Goal: Check status: Check status

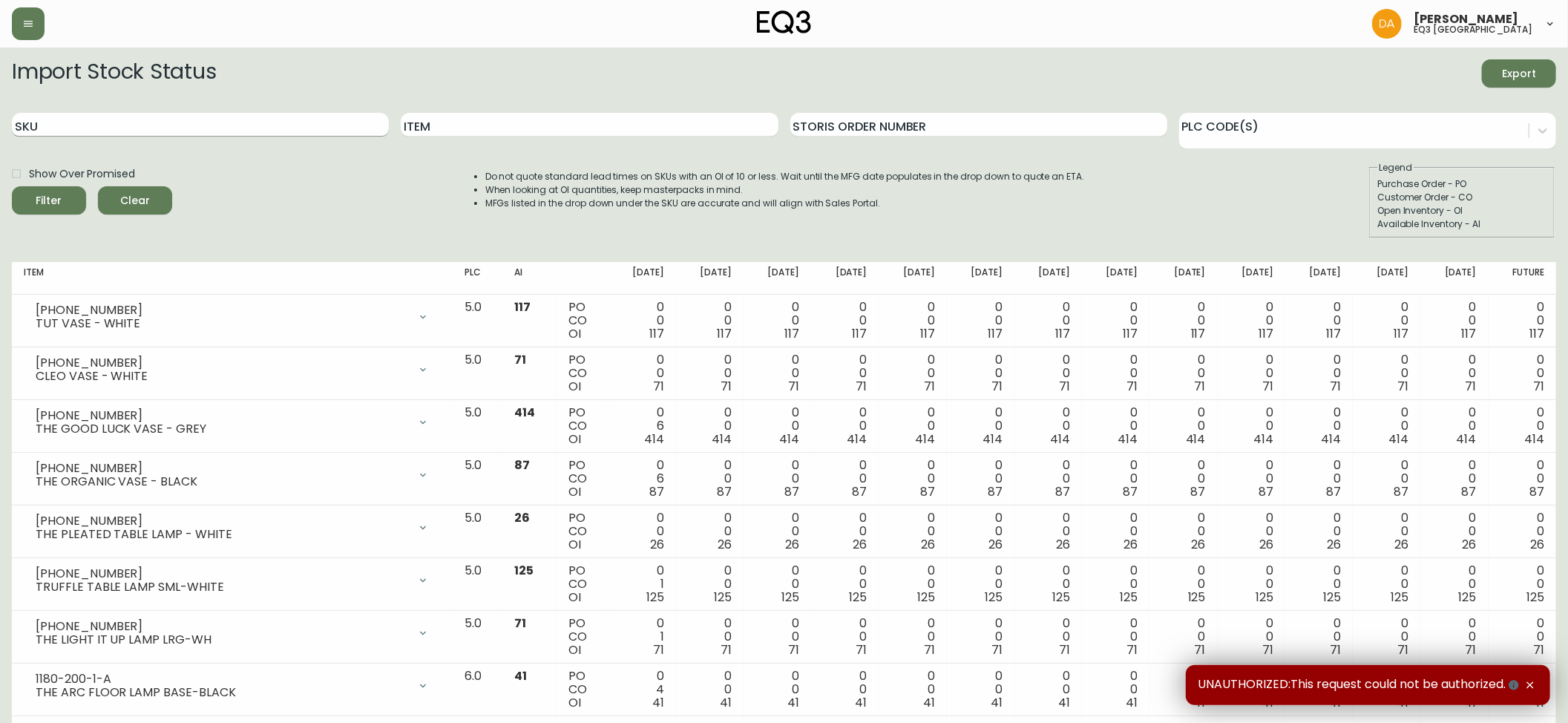
click at [58, 123] on input "SKU" at bounding box center [200, 124] width 377 height 24
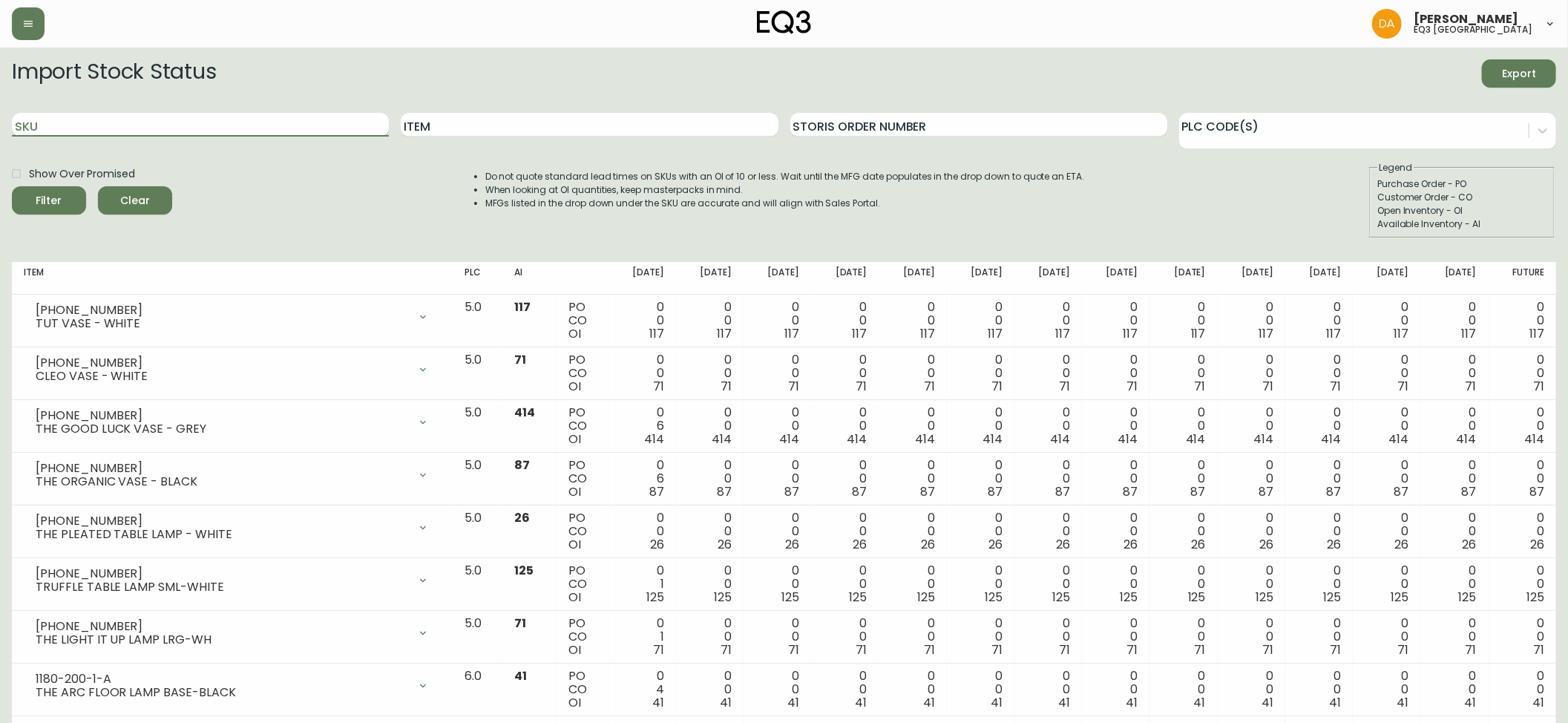
paste input "2020-102-0-A"
type input "2020-102-0-A"
click at [61, 198] on span "Filter" at bounding box center [49, 200] width 50 height 19
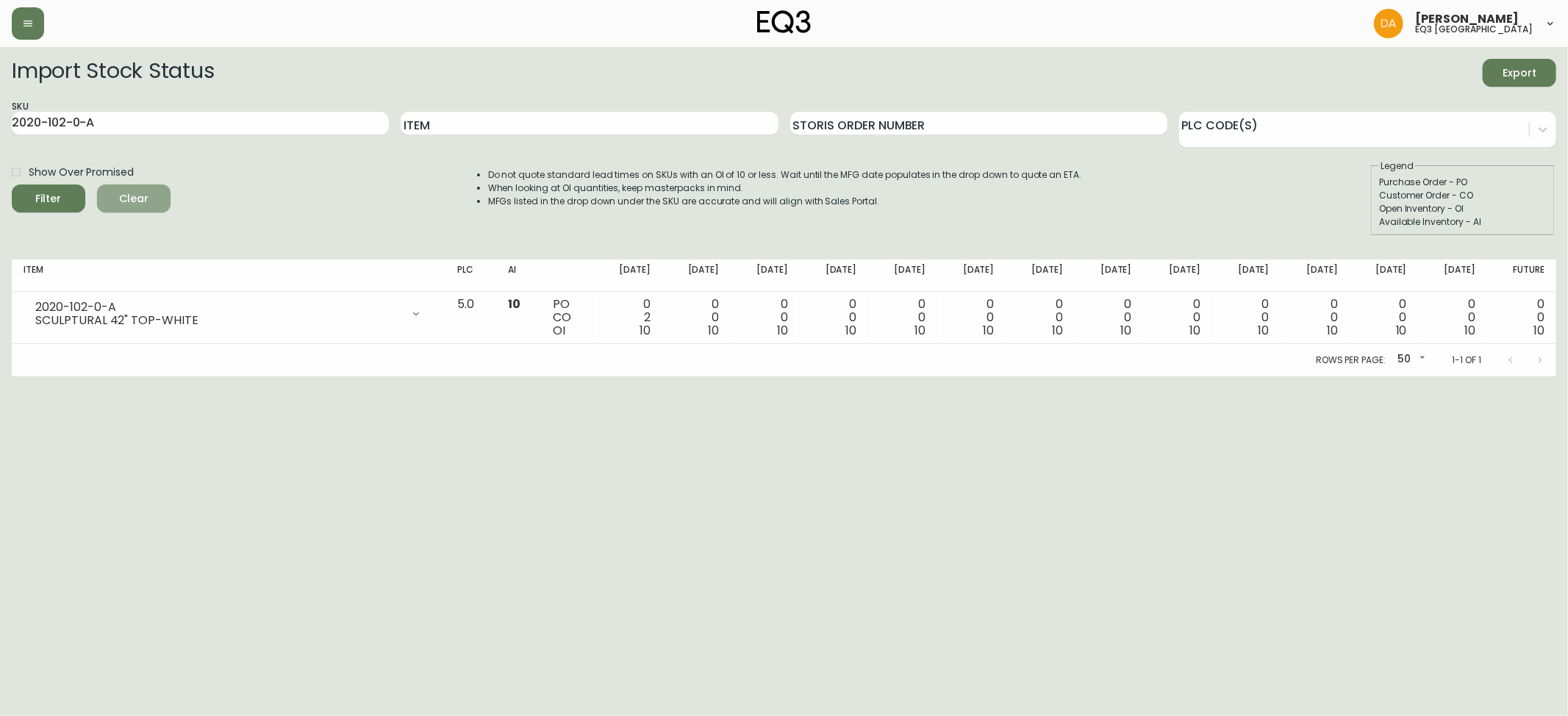
click at [150, 201] on span "Clear" at bounding box center [134, 198] width 50 height 19
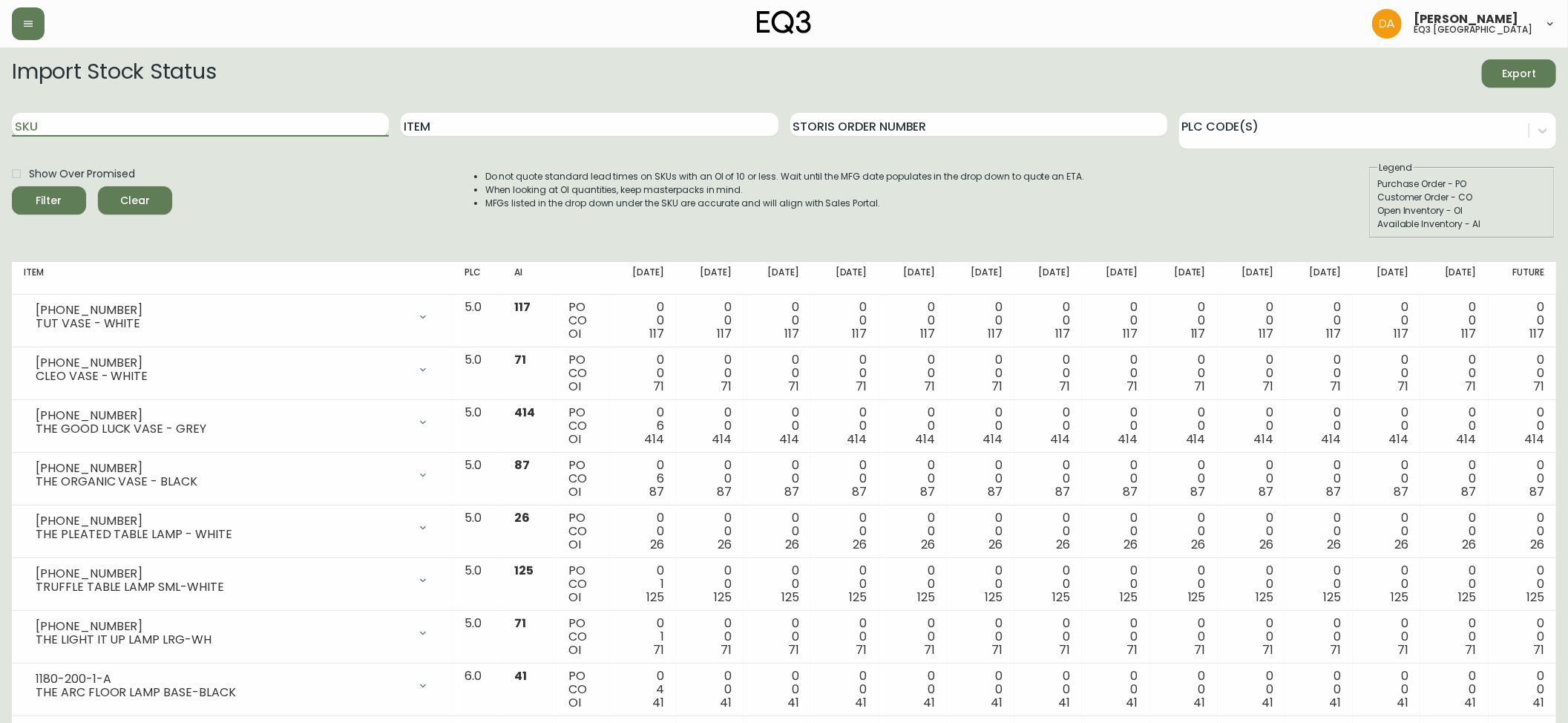
click at [60, 128] on input "SKU" at bounding box center [200, 124] width 377 height 24
paste input "2020-103-0-B"
type input "2020-103-0-B"
click at [46, 198] on icon "submit" at bounding box center [44, 199] width 20 height 20
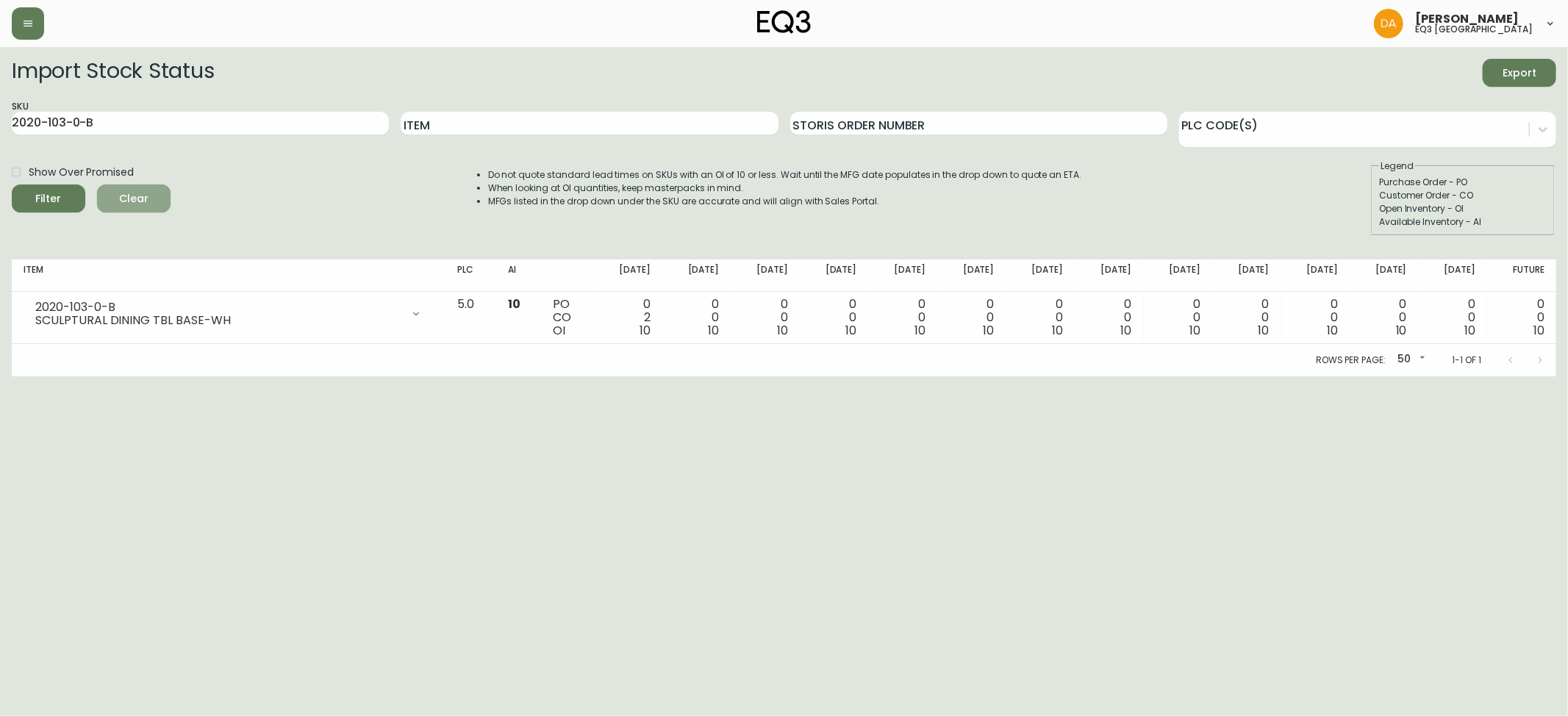
click at [134, 200] on span "Clear" at bounding box center [134, 198] width 50 height 19
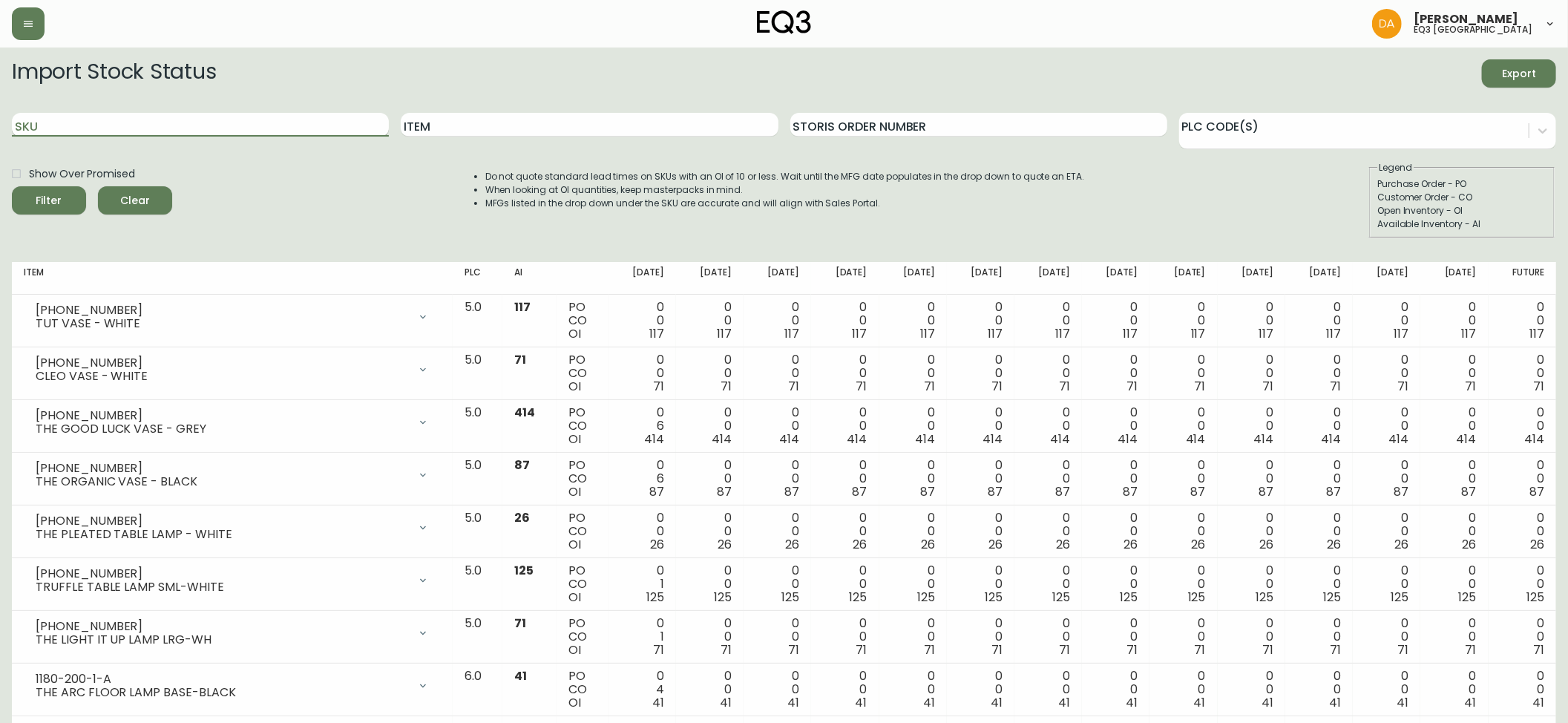
click at [27, 123] on input "SKU" at bounding box center [200, 124] width 377 height 24
paste input "[PHONE_NUMBER]"
type input "[PHONE_NUMBER]"
click at [52, 198] on icon "submit" at bounding box center [43, 198] width 17 height 17
